Goal: Transaction & Acquisition: Subscribe to service/newsletter

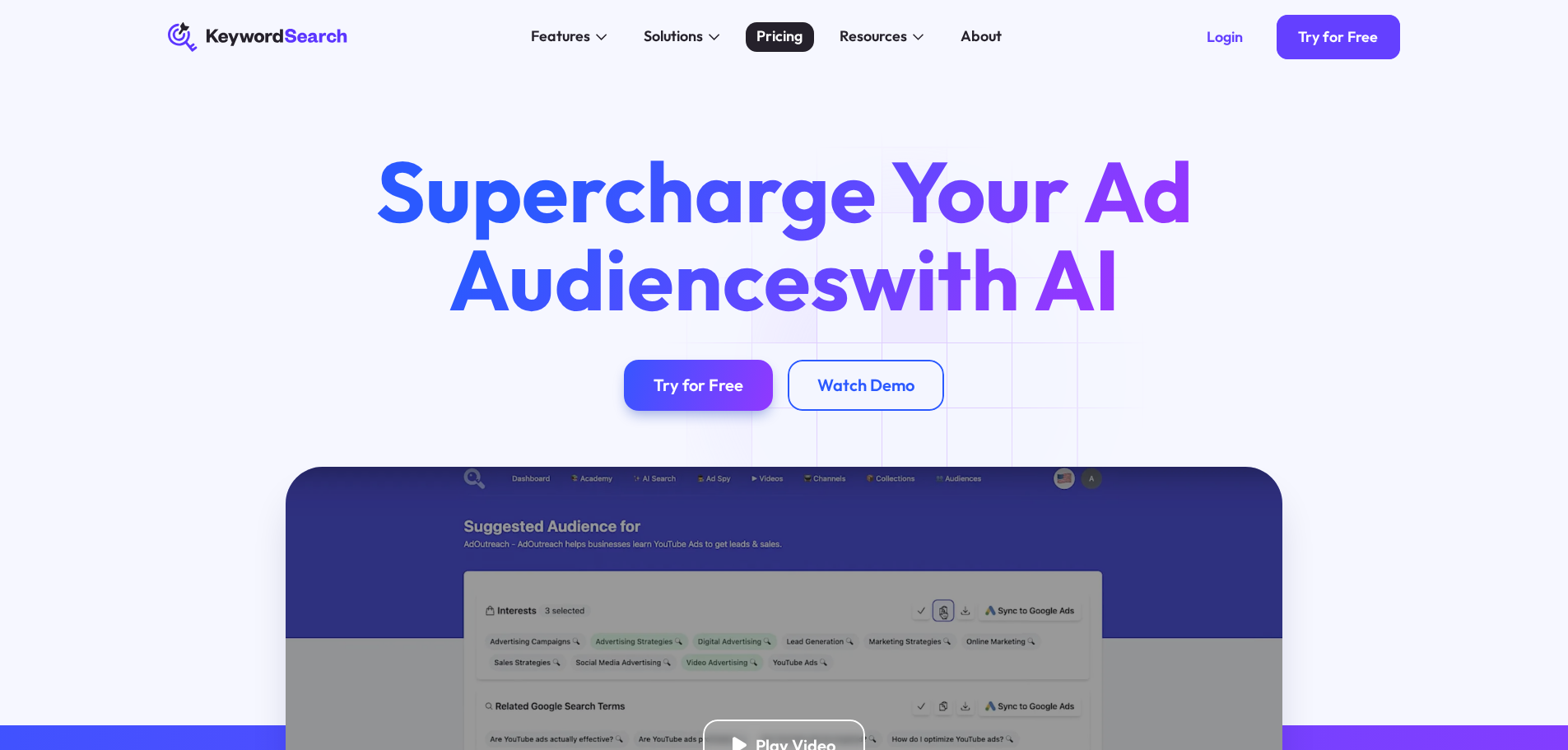
click at [775, 16] on div "Features AI Audience Builder Supercharge your Google and YouTube ad audiences K…" at bounding box center [766, 37] width 806 height 74
click at [773, 29] on div "Pricing" at bounding box center [780, 37] width 46 height 22
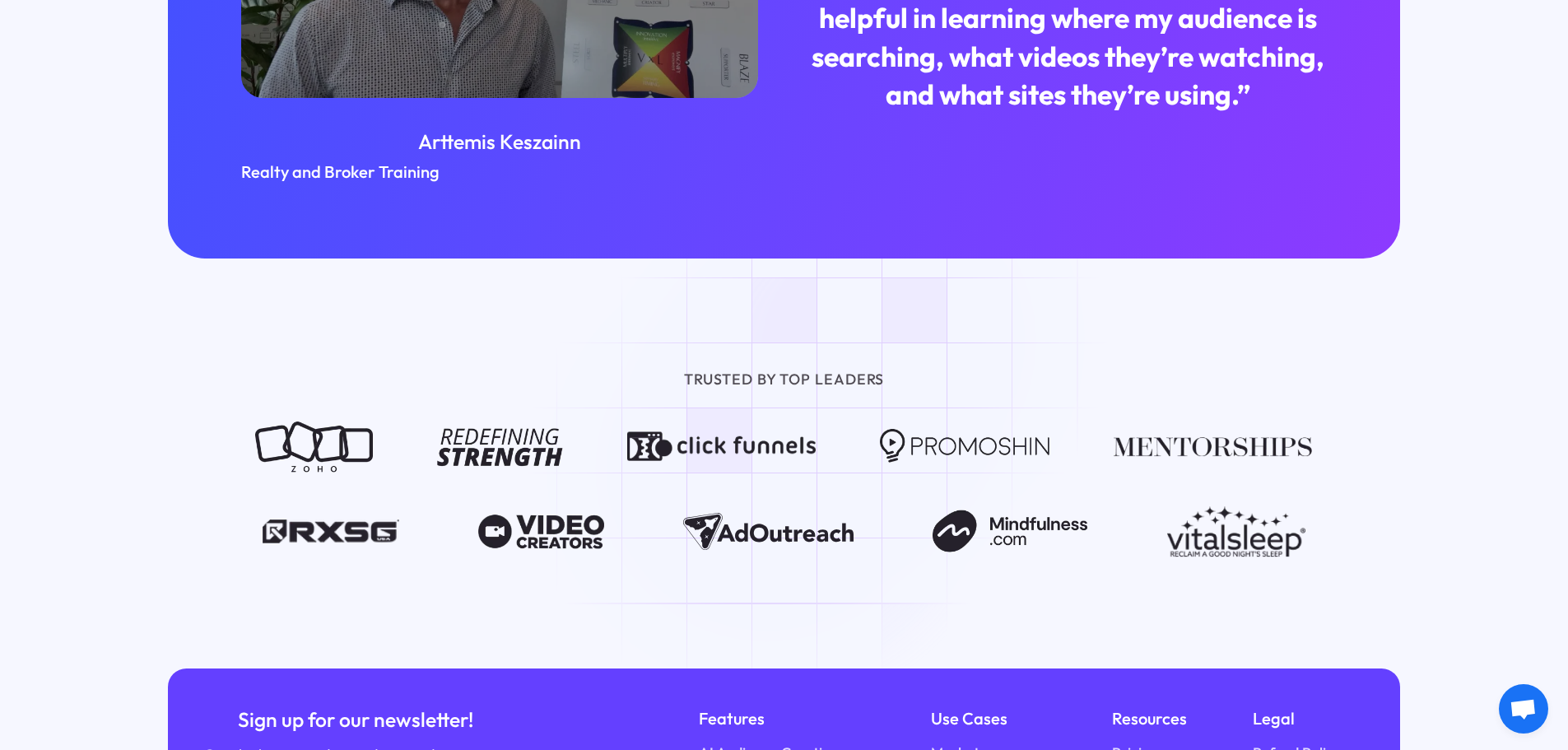
scroll to position [2199, 0]
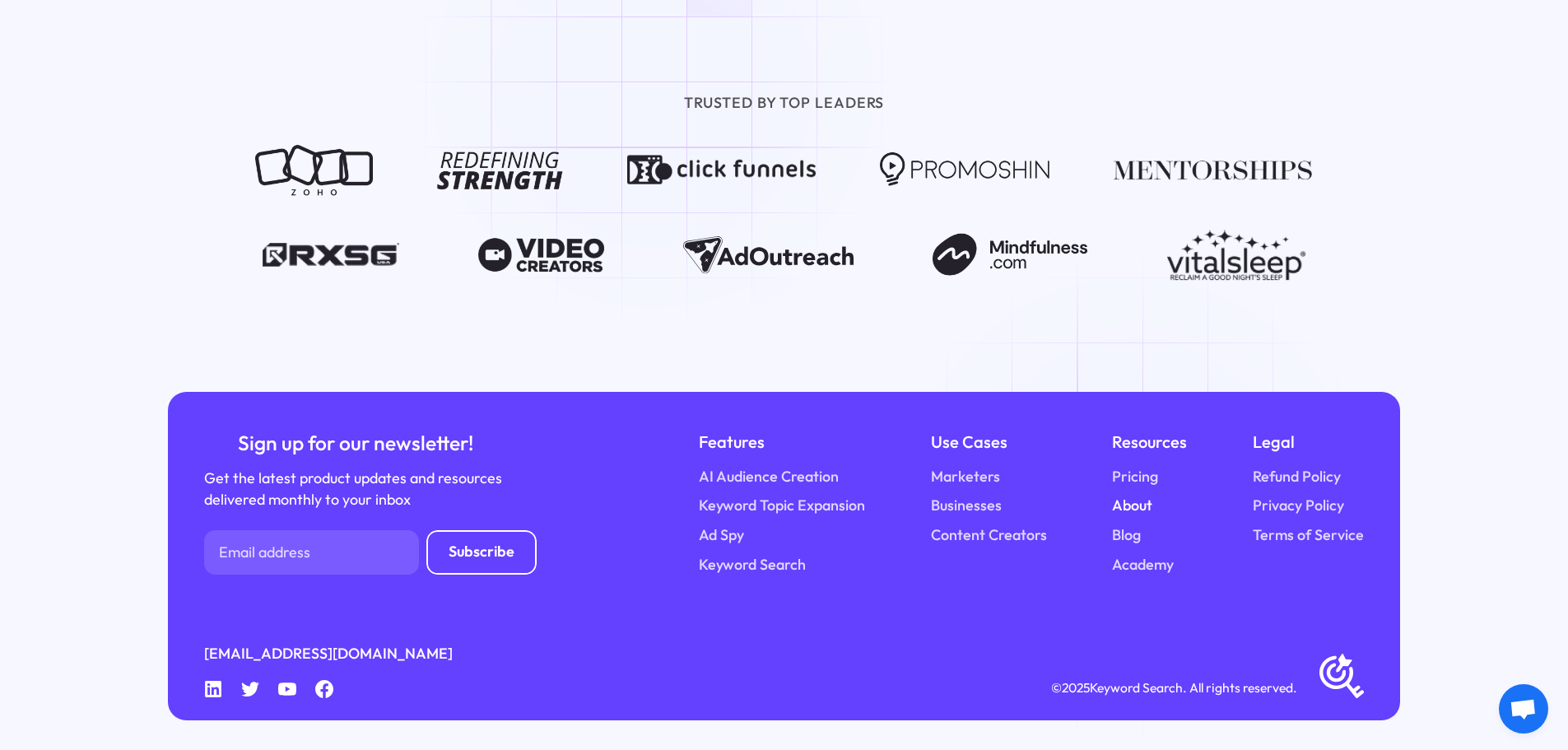
click at [1142, 498] on link "About" at bounding box center [1133, 506] width 40 height 22
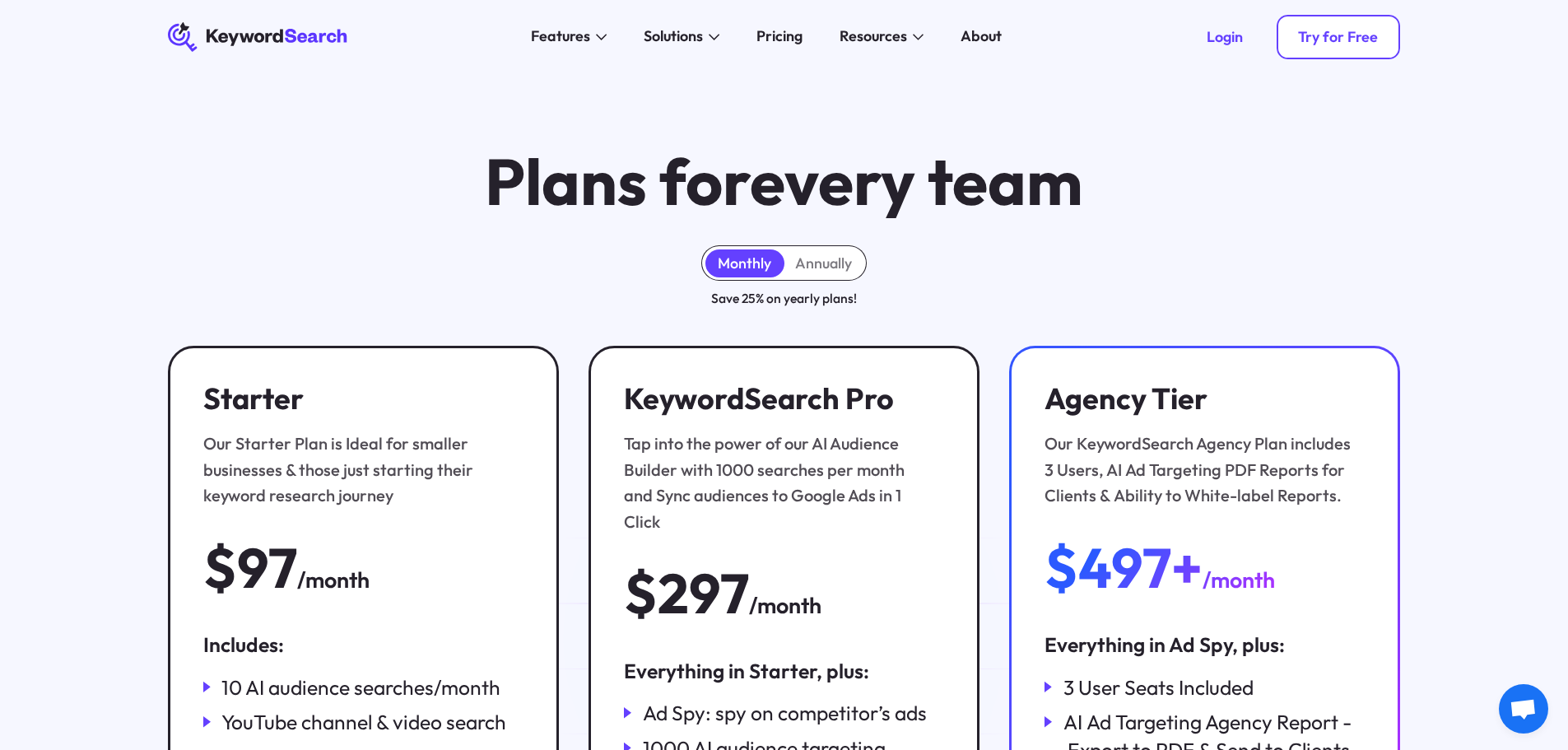
click at [1339, 38] on div "Try for Free" at bounding box center [1338, 38] width 80 height 18
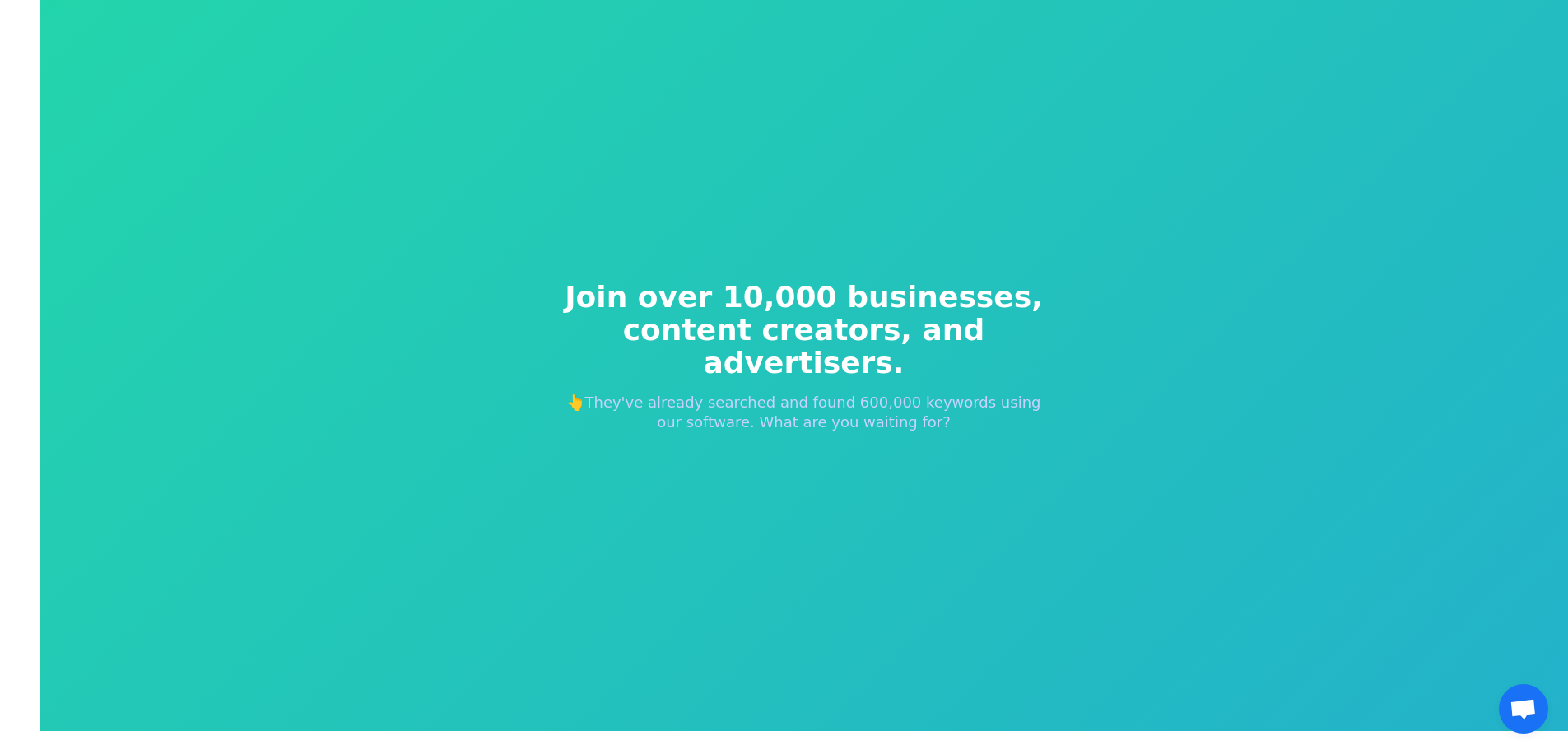
scroll to position [20, 0]
